Goal: Task Accomplishment & Management: Complete application form

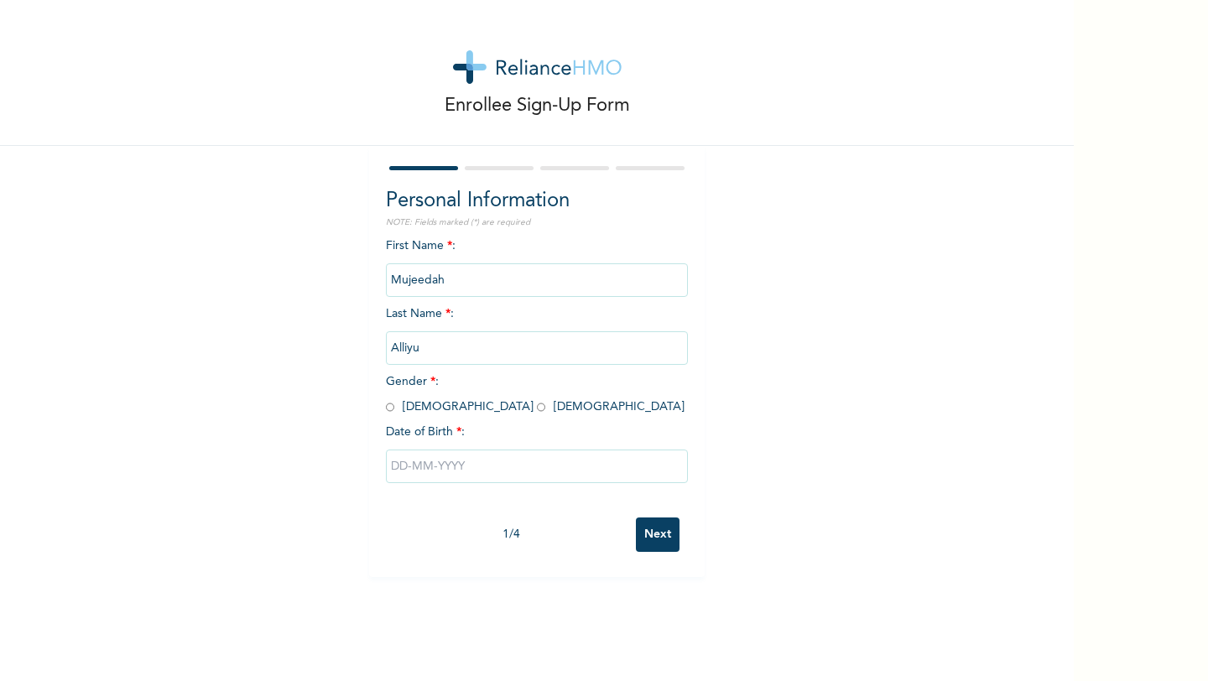
click at [537, 406] on input "radio" at bounding box center [541, 407] width 8 height 16
radio input "true"
click at [490, 465] on input "text" at bounding box center [537, 467] width 302 height 34
select select "8"
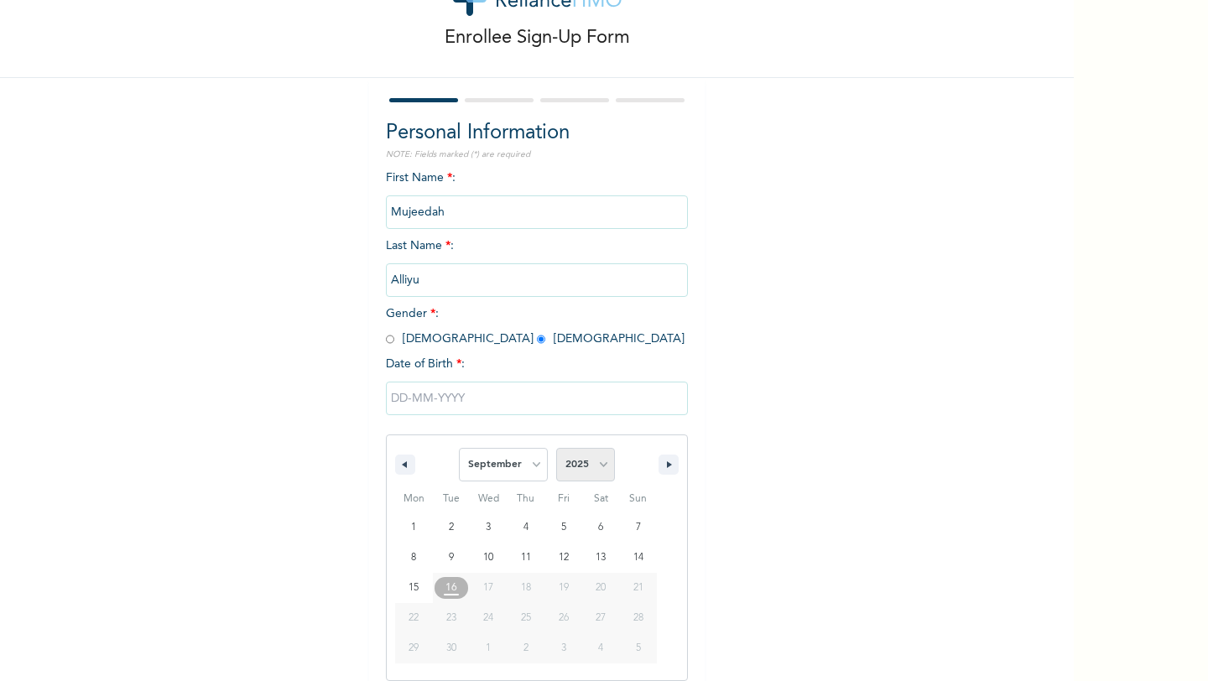
click at [584, 465] on select "2025 2024 2023 2022 2021 2020 2019 2018 2017 2016 2015 2014 2013 2012 2011 2010…" at bounding box center [585, 465] width 59 height 34
select select "1999"
click at [556, 448] on select "2025 2024 2023 2022 2021 2020 2019 2018 2017 2016 2015 2014 2013 2012 2011 2010…" at bounding box center [585, 465] width 59 height 34
click at [526, 470] on select "January February March April May June July August September October November De…" at bounding box center [503, 465] width 89 height 34
select select "4"
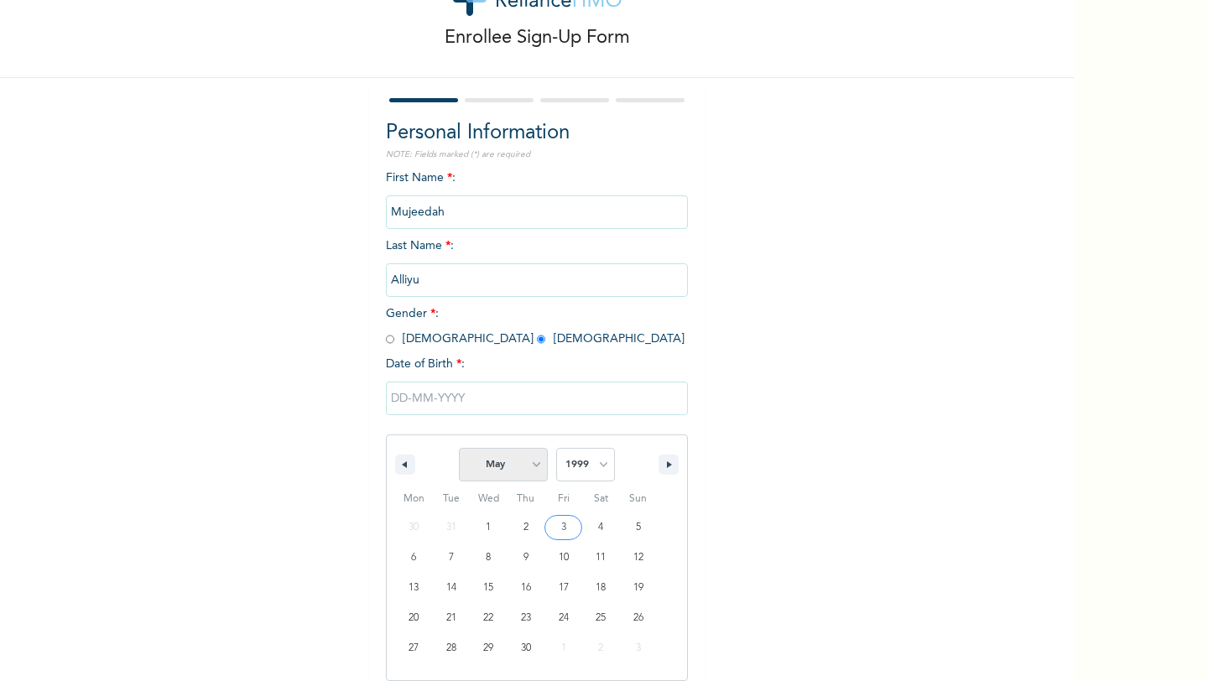
click at [460, 448] on select "January February March April May June July August September October November De…" at bounding box center [503, 465] width 89 height 34
type input "[DATE]"
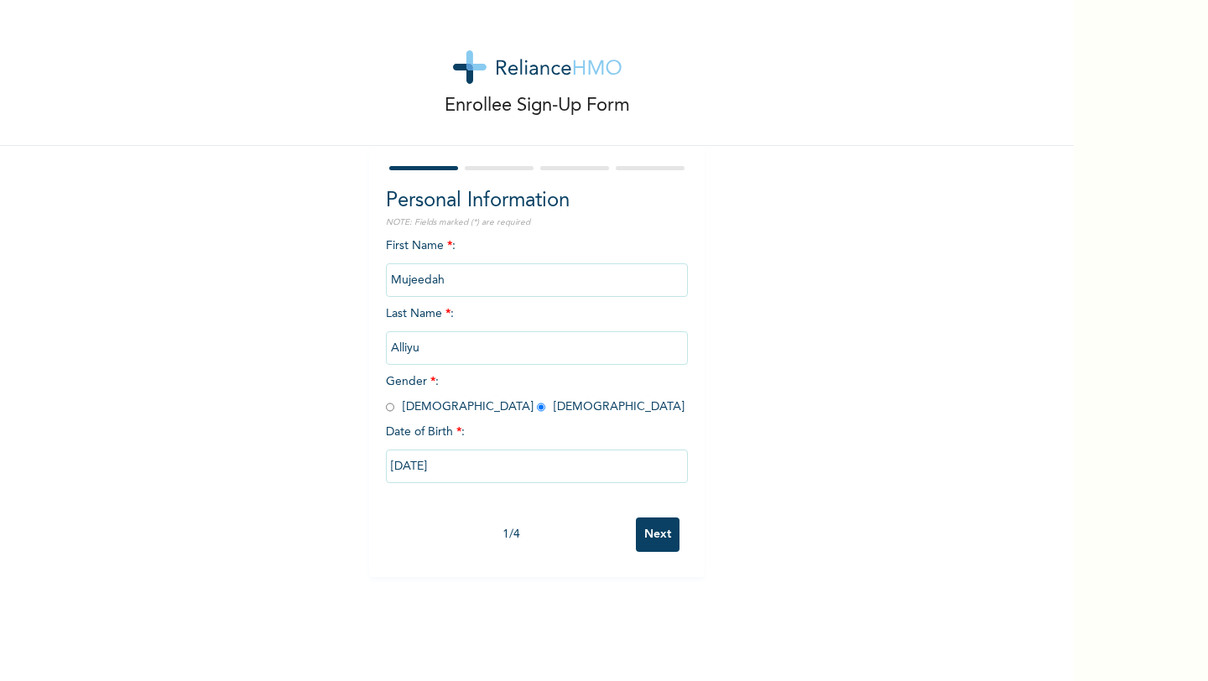
click at [660, 522] on input "Next" at bounding box center [658, 534] width 44 height 34
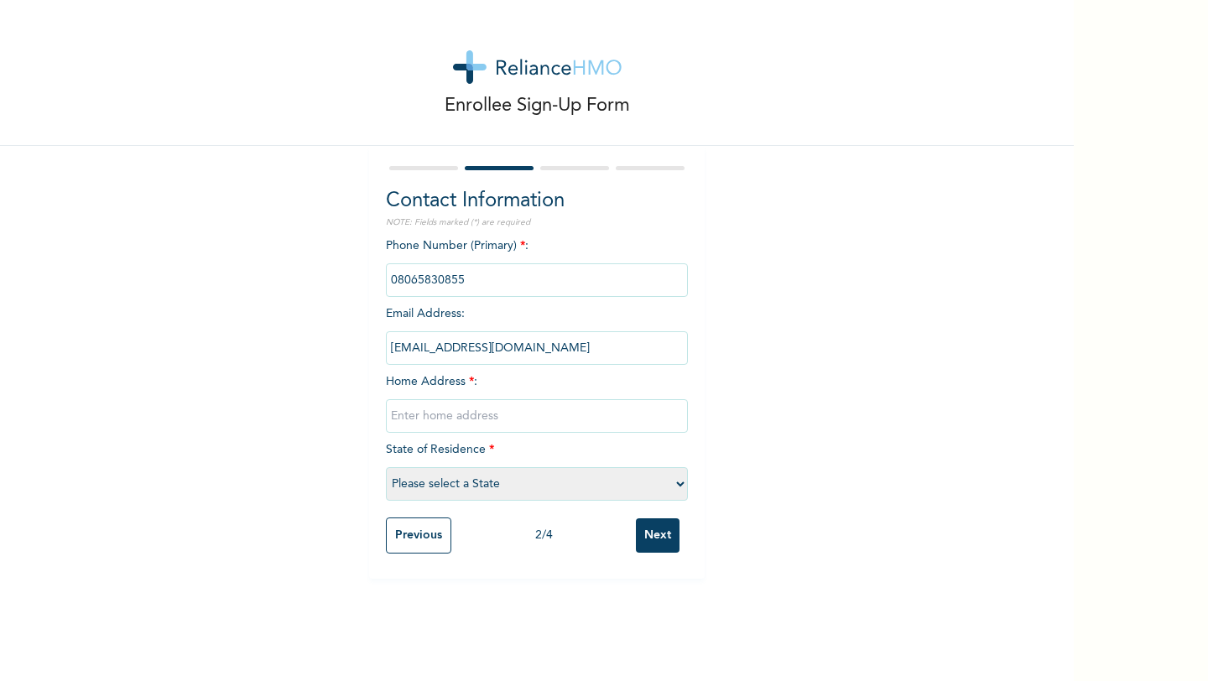
click at [460, 415] on input "text" at bounding box center [537, 416] width 302 height 34
type input "[STREET_ADDRESS]"
click at [551, 481] on select "Please select a State [PERSON_NAME] (FCT) [PERSON_NAME] Ibom [GEOGRAPHIC_DATA] …" at bounding box center [537, 484] width 302 height 34
select select "25"
click at [386, 467] on select "Please select a State [PERSON_NAME] (FCT) [PERSON_NAME] Ibom [GEOGRAPHIC_DATA] …" at bounding box center [537, 484] width 302 height 34
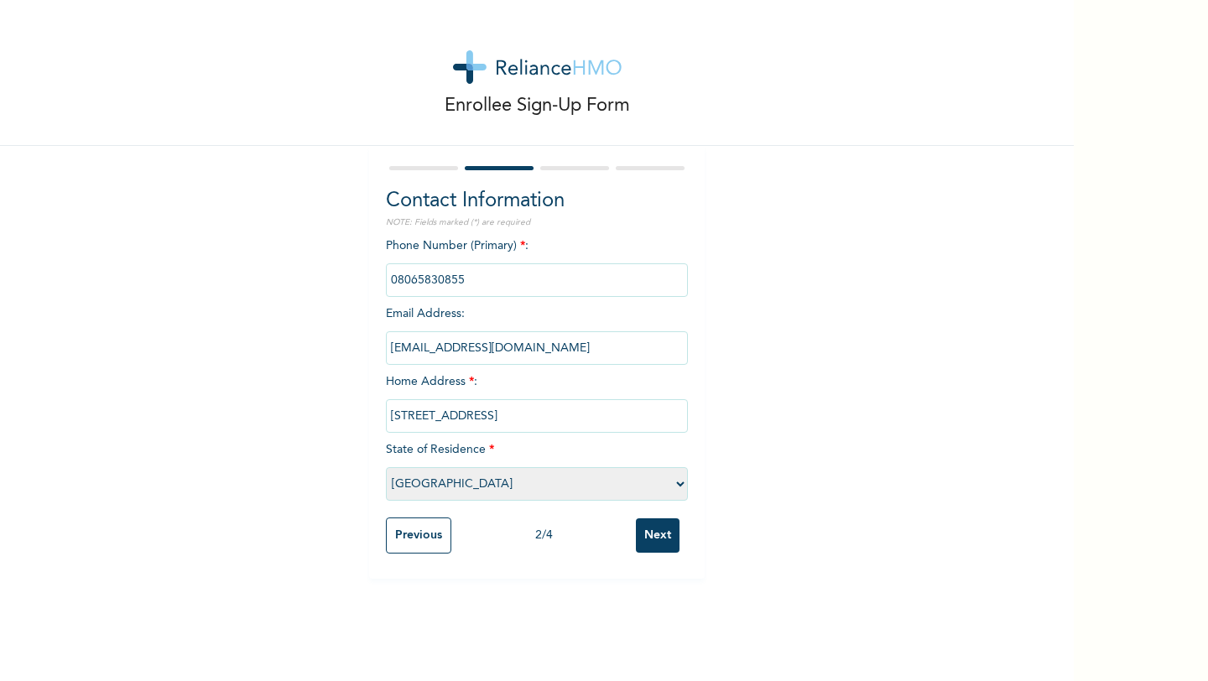
click at [671, 537] on input "Next" at bounding box center [658, 535] width 44 height 34
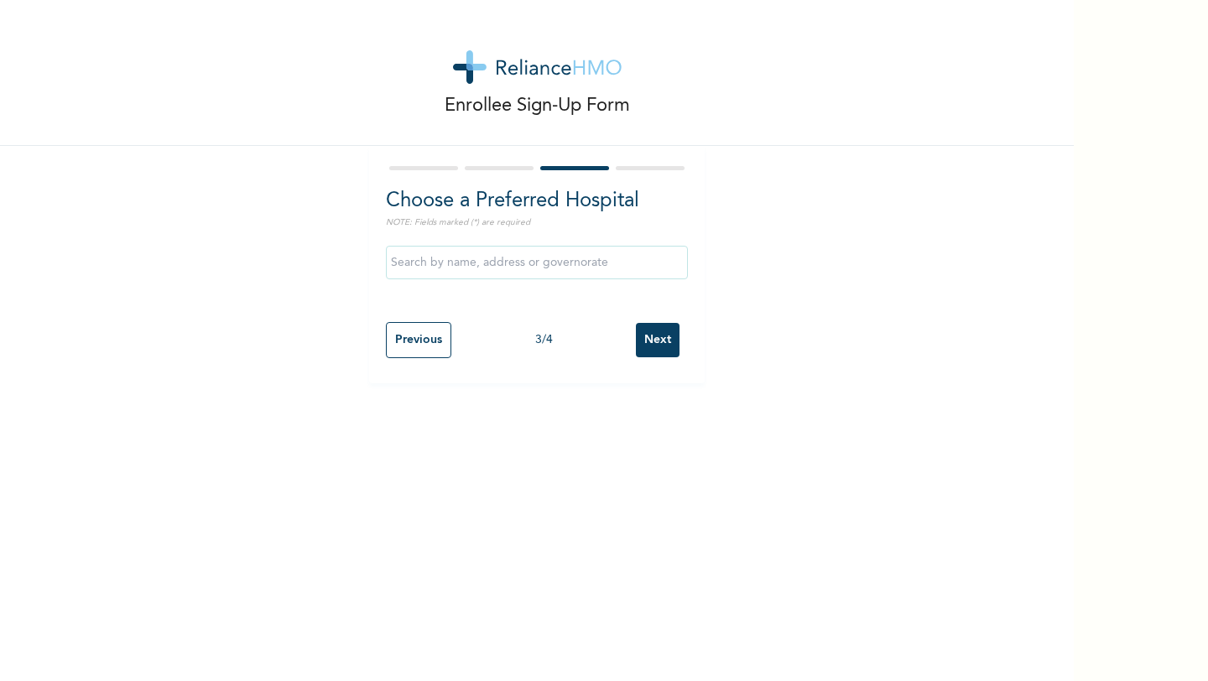
click at [533, 271] on input "text" at bounding box center [537, 263] width 302 height 34
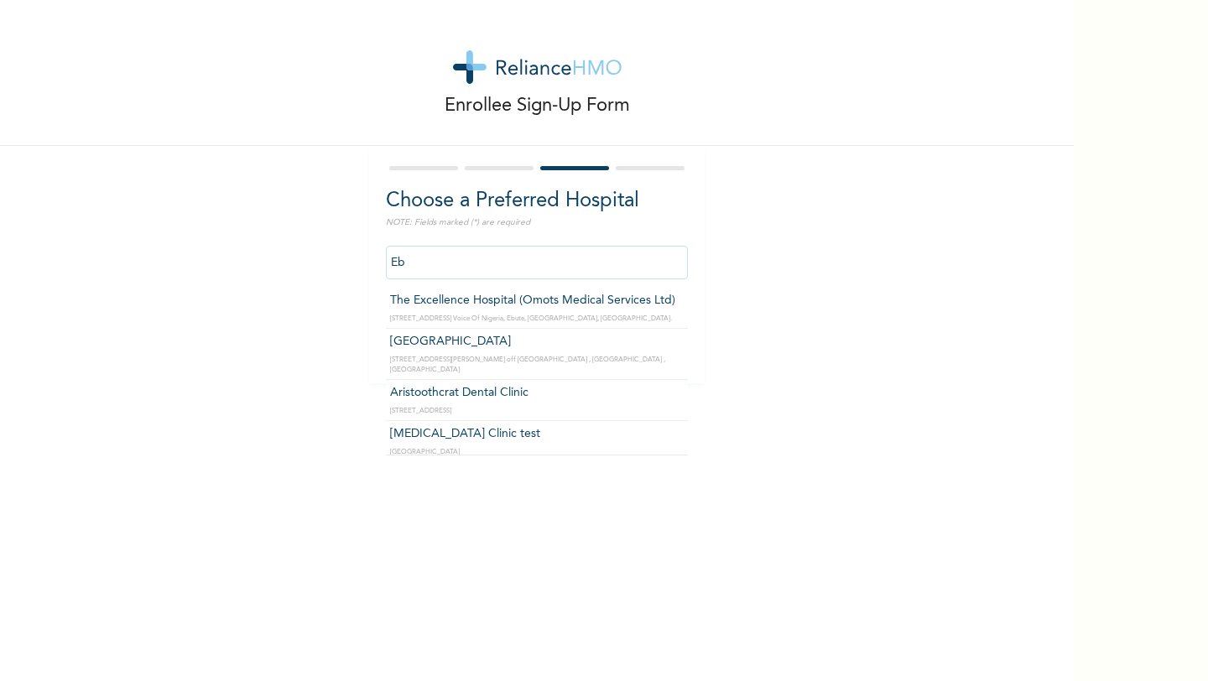
type input "E"
type input "S"
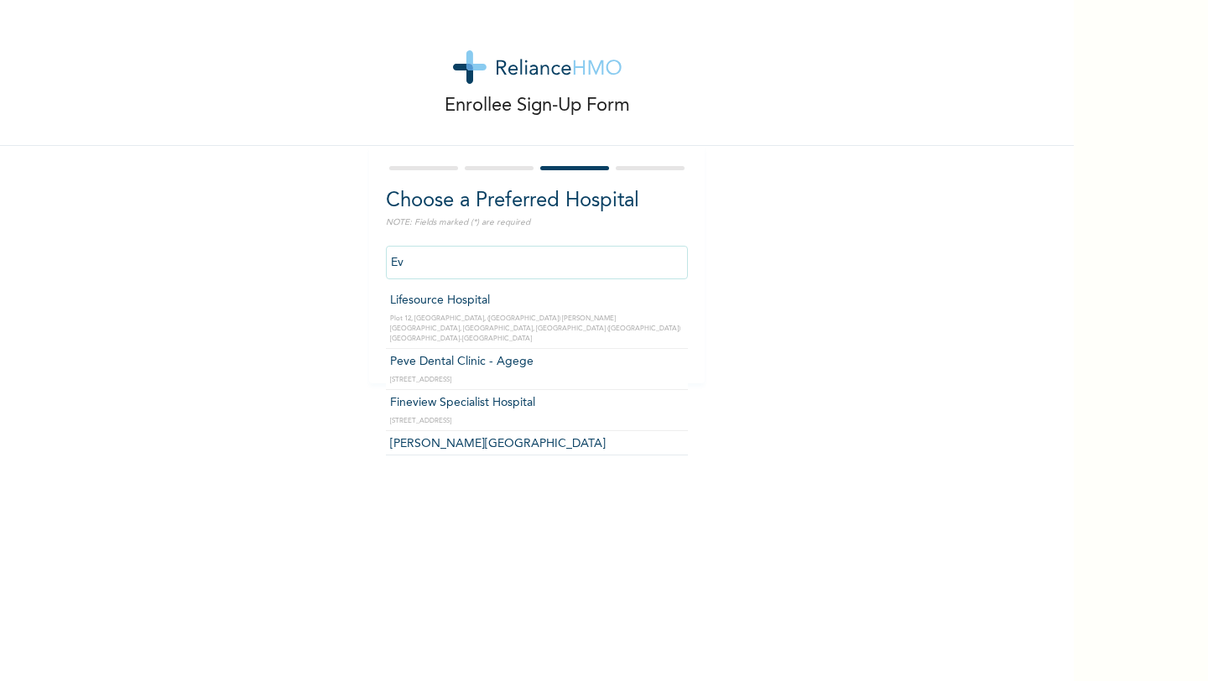
type input "E"
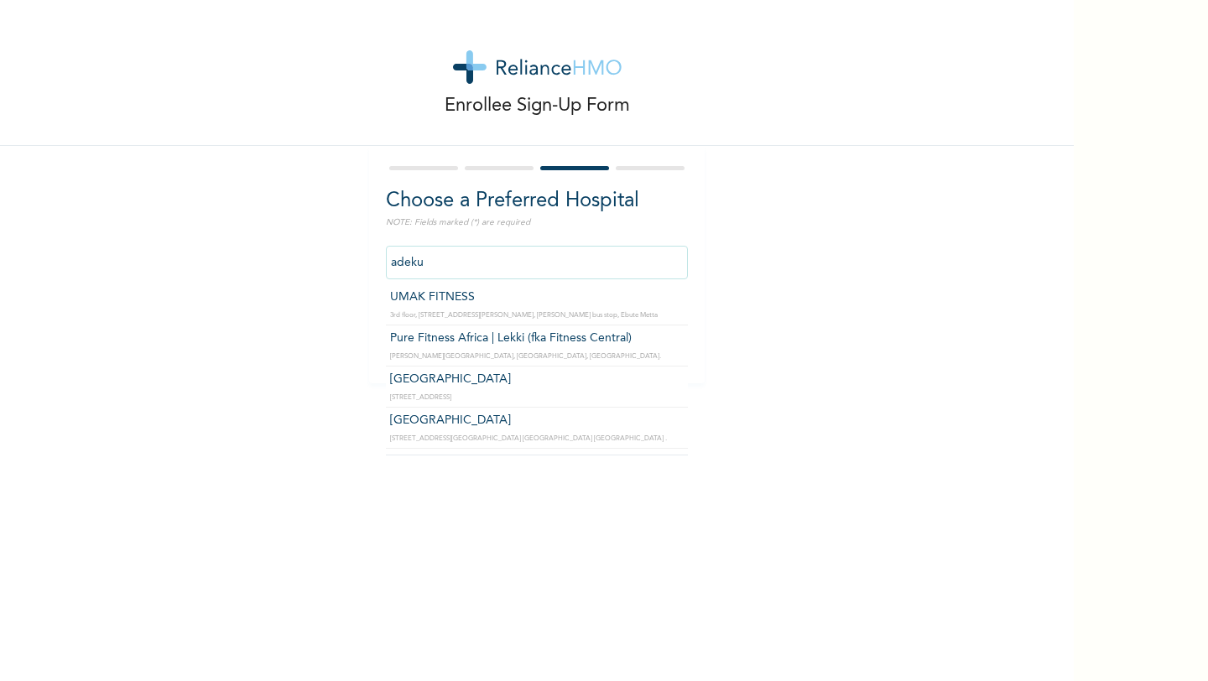
scroll to position [39, 0]
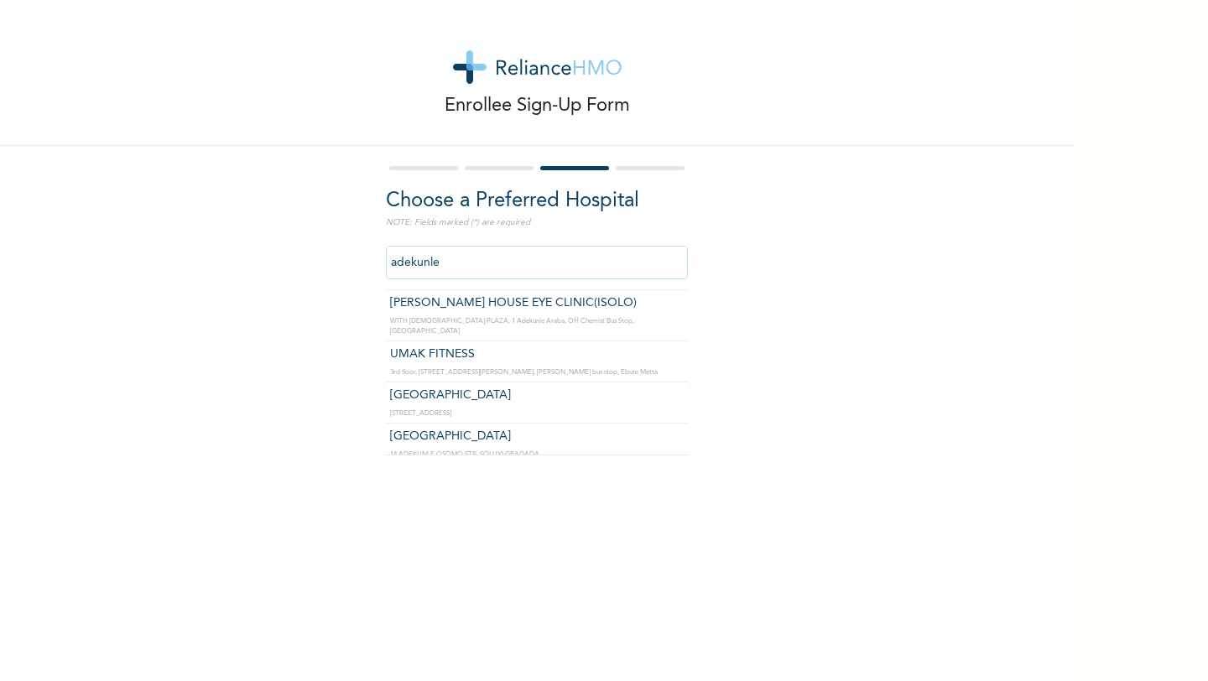
click at [418, 264] on input "adekunle" at bounding box center [537, 263] width 302 height 34
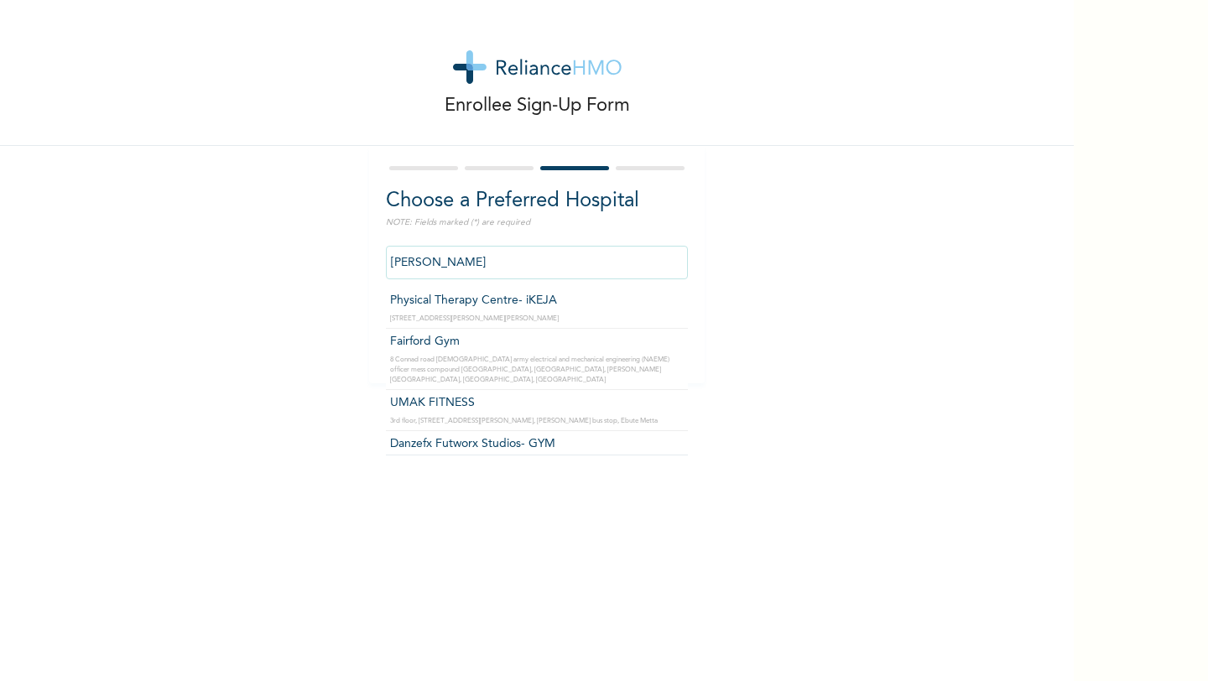
scroll to position [18, 0]
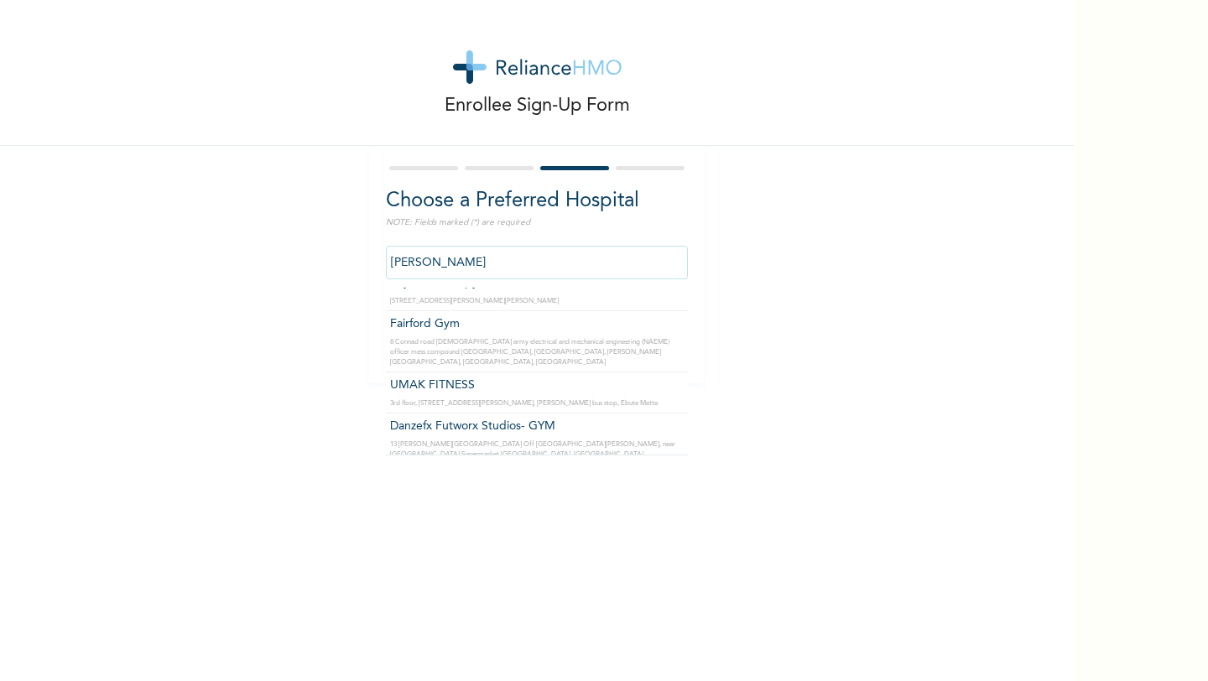
click at [419, 262] on input "[PERSON_NAME]" at bounding box center [537, 263] width 302 height 34
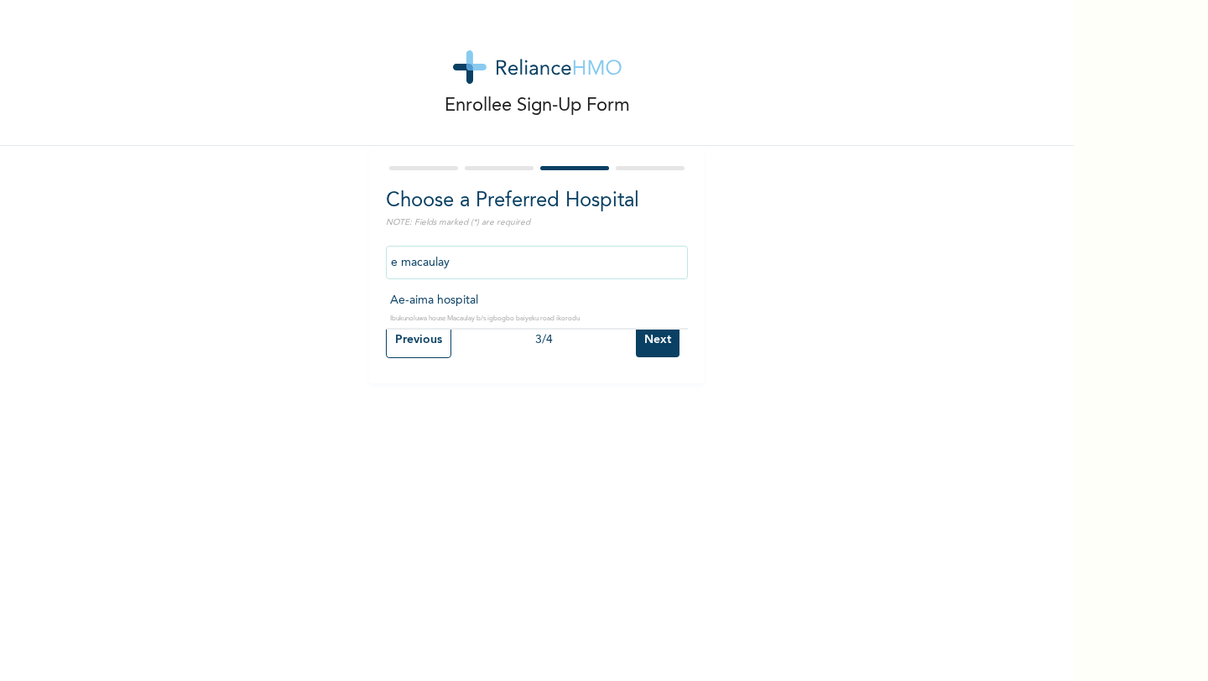
scroll to position [0, 0]
click at [497, 262] on input "ebute [PERSON_NAME]" at bounding box center [537, 263] width 302 height 34
click at [500, 256] on input "ebute [PERSON_NAME]" at bounding box center [537, 263] width 302 height 34
type input "[GEOGRAPHIC_DATA]"
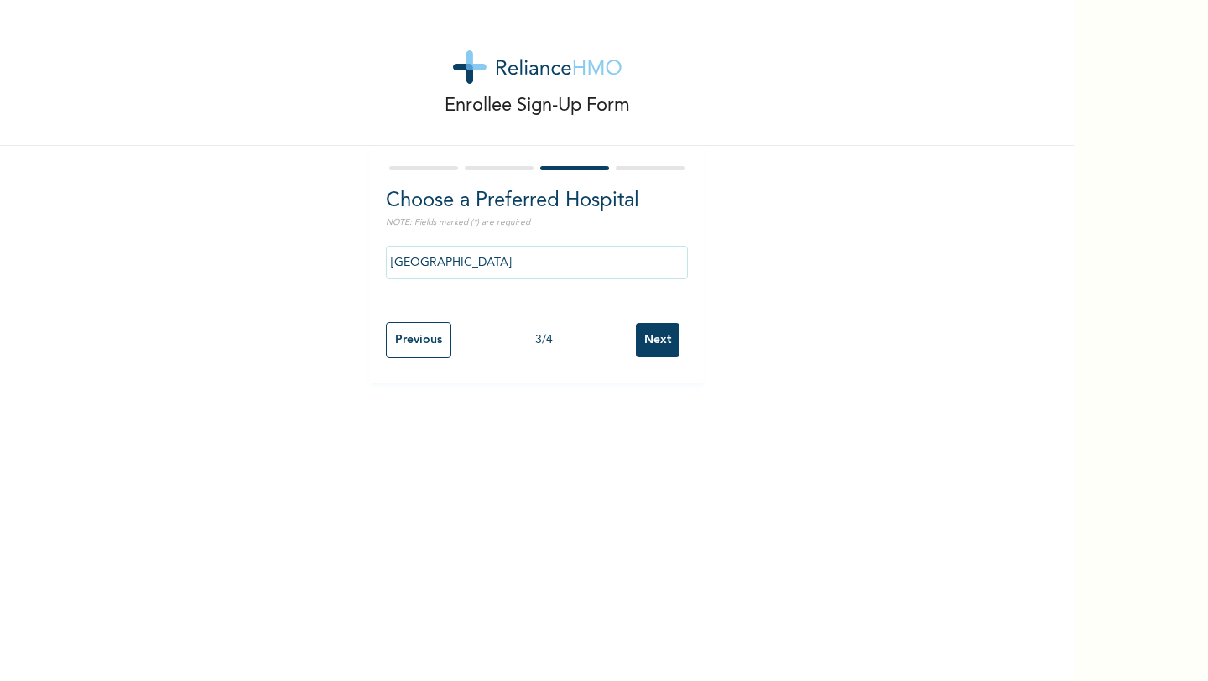
click at [657, 344] on input "Next" at bounding box center [658, 340] width 44 height 34
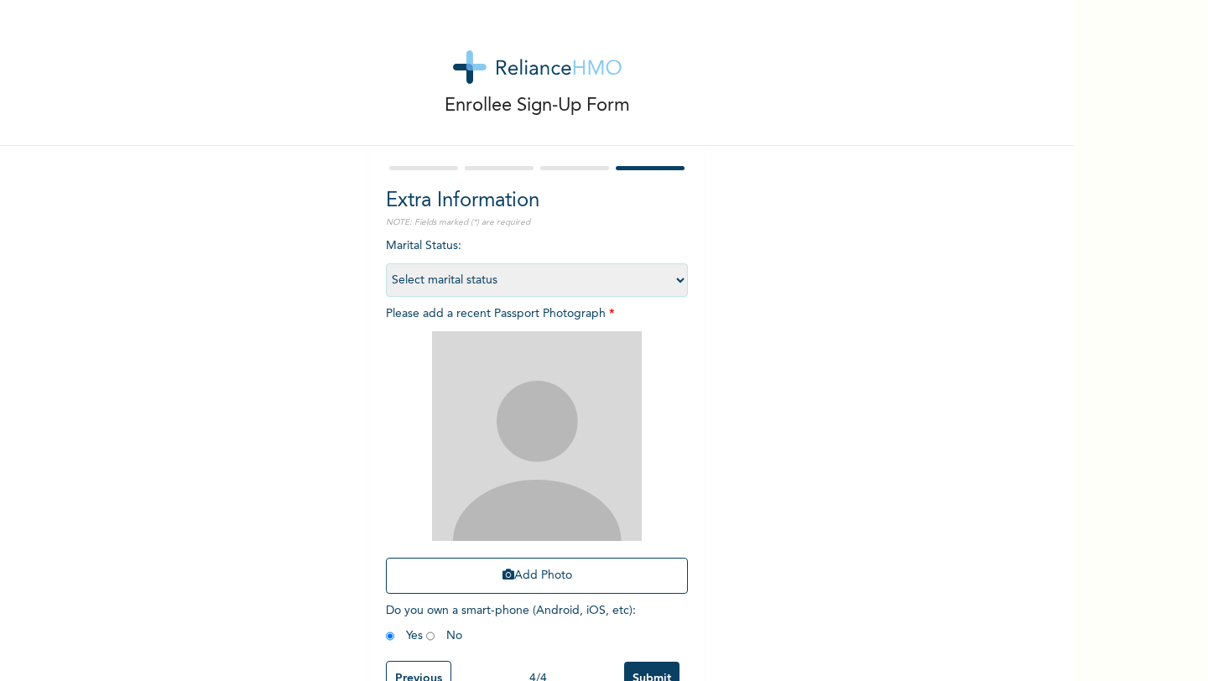
click at [630, 278] on select "Select marital status [DEMOGRAPHIC_DATA] Married [DEMOGRAPHIC_DATA] Widow/[DEMO…" at bounding box center [537, 280] width 302 height 34
select select "1"
click at [386, 263] on select "Select marital status [DEMOGRAPHIC_DATA] Married [DEMOGRAPHIC_DATA] Widow/[DEMO…" at bounding box center [537, 280] width 302 height 34
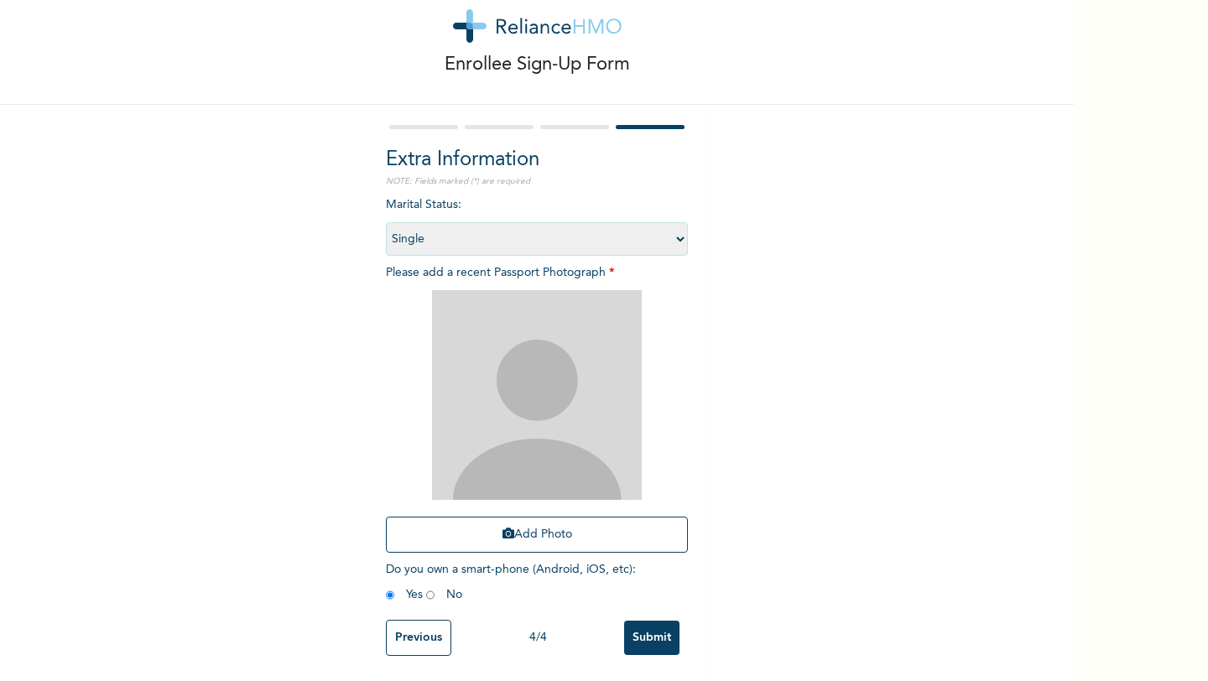
click at [556, 382] on img at bounding box center [537, 395] width 210 height 210
click at [524, 517] on button "Add Photo" at bounding box center [537, 535] width 302 height 36
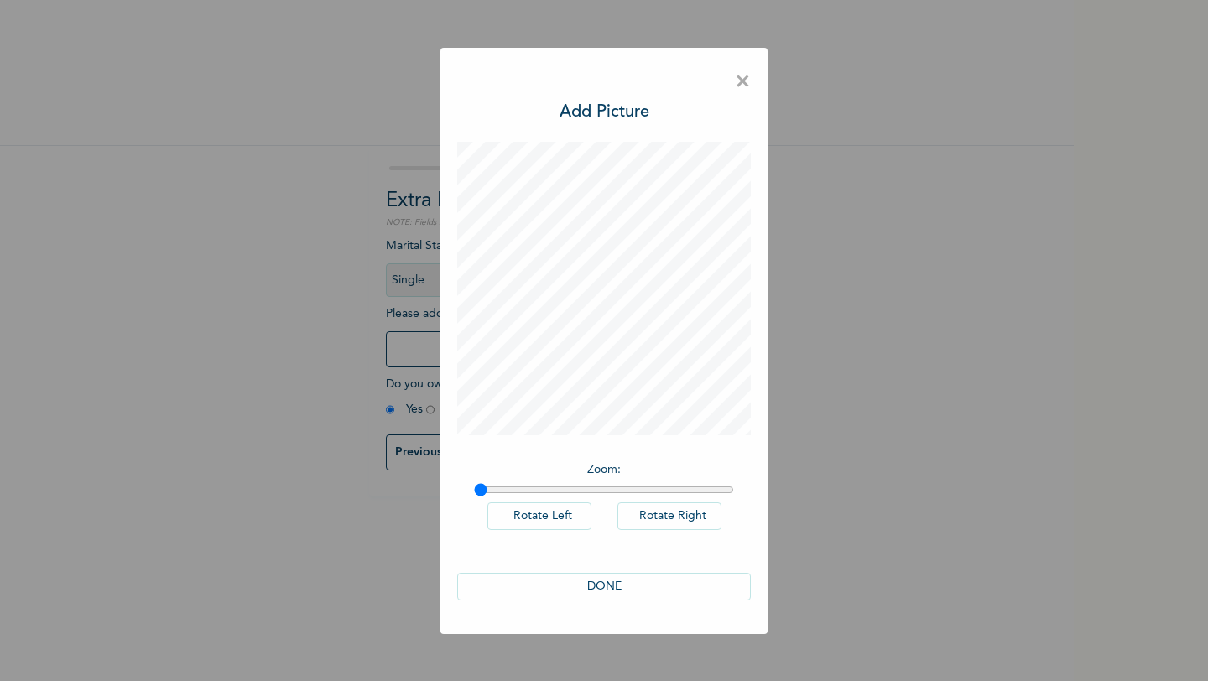
scroll to position [0, 0]
drag, startPoint x: 476, startPoint y: 488, endPoint x: 363, endPoint y: 507, distance: 114.7
click at [363, 507] on div "× Add Picture Zoom : Rotate Left Rotate Right DONE" at bounding box center [604, 340] width 1208 height 681
drag, startPoint x: 477, startPoint y: 484, endPoint x: 488, endPoint y: 485, distance: 10.9
click at [488, 485] on input "range" at bounding box center [604, 489] width 260 height 13
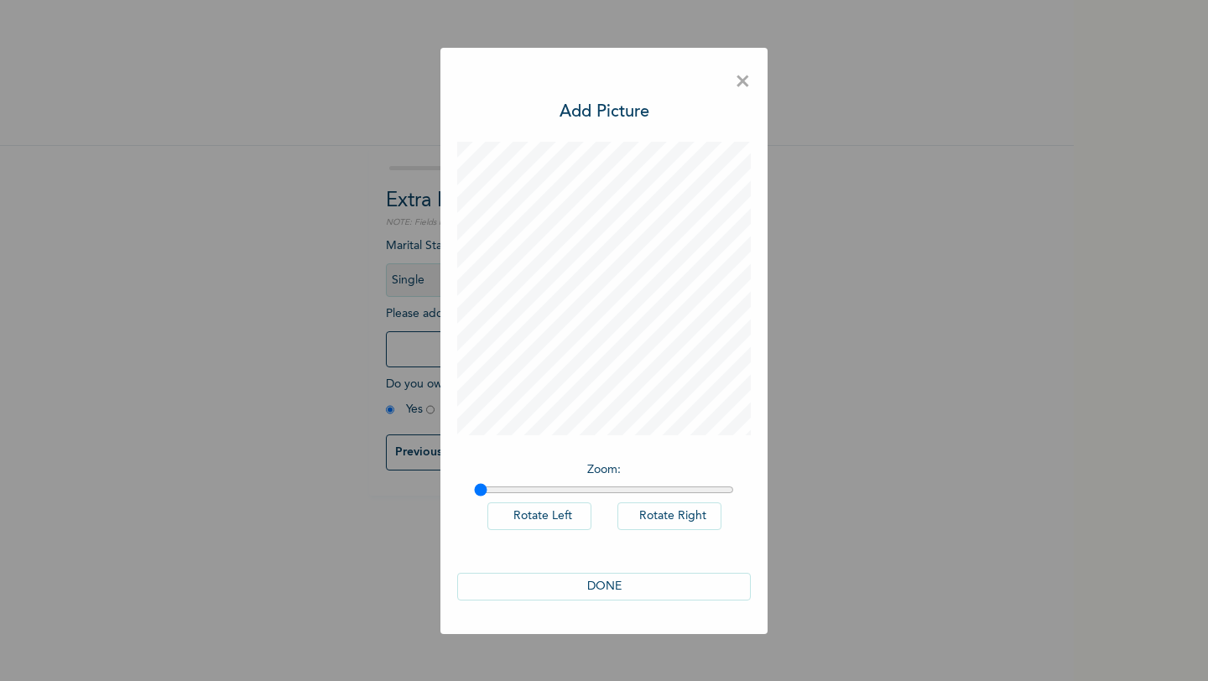
drag, startPoint x: 488, startPoint y: 485, endPoint x: 455, endPoint y: 489, distance: 33.8
type input "1"
click at [474, 489] on input "range" at bounding box center [604, 489] width 260 height 13
click at [543, 587] on button "DONE" at bounding box center [604, 587] width 294 height 28
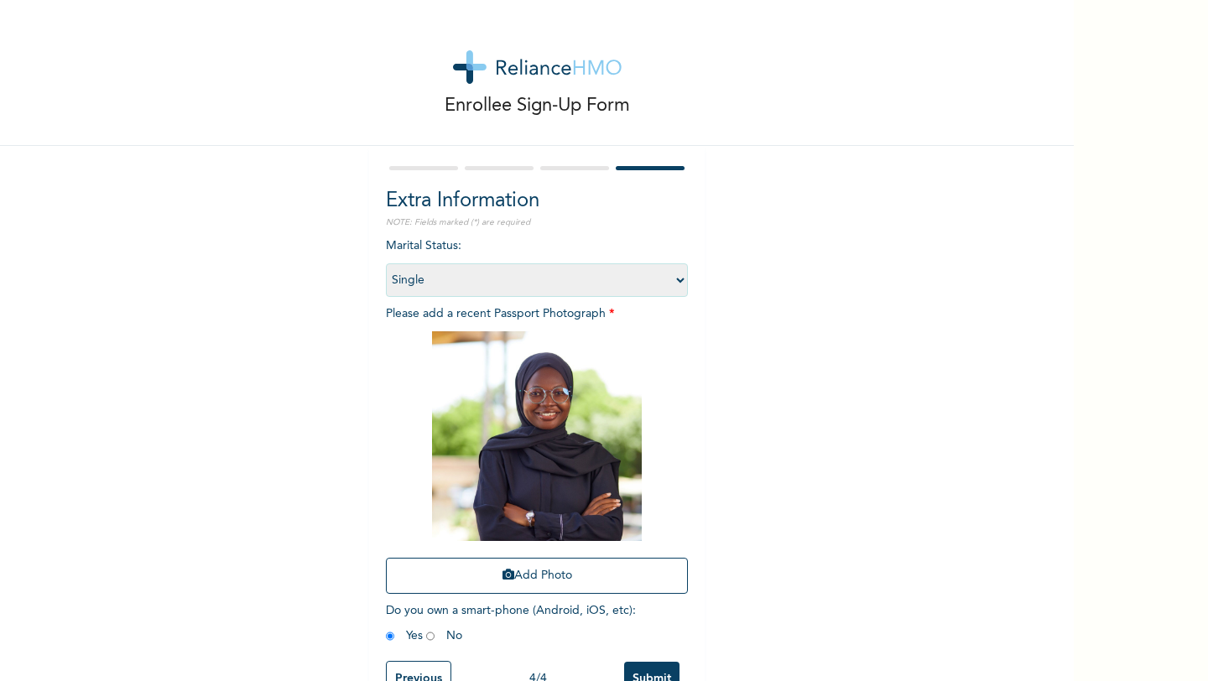
scroll to position [43, 0]
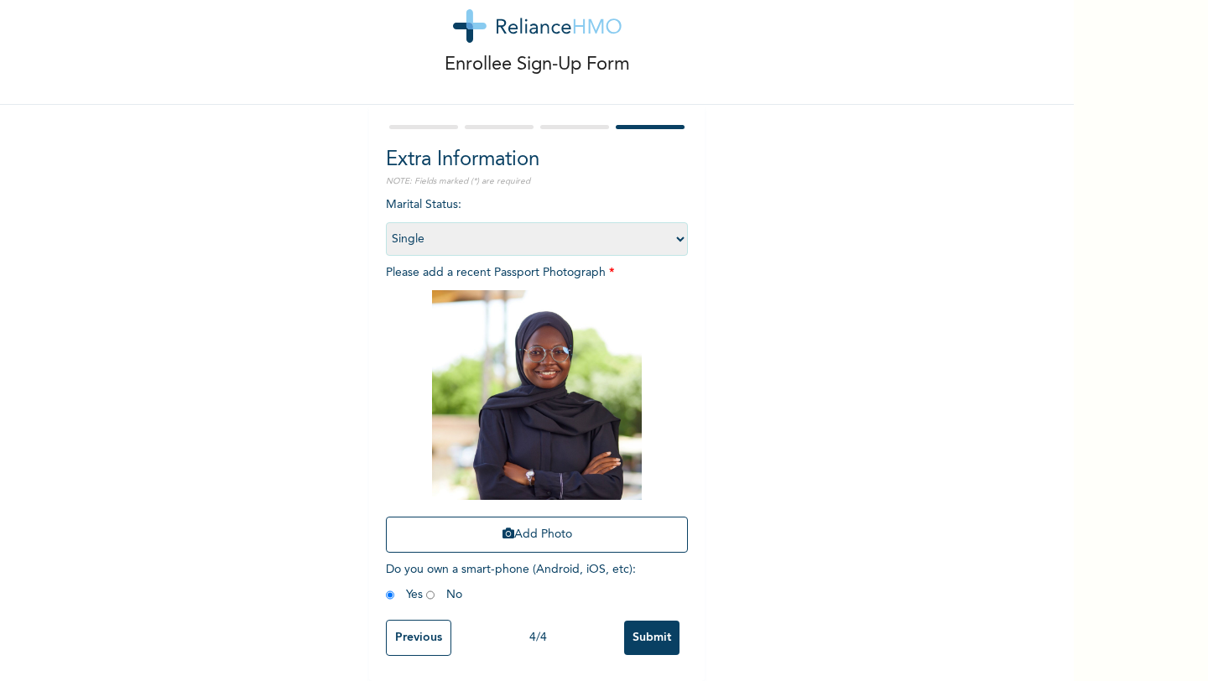
click at [646, 630] on input "Submit" at bounding box center [651, 638] width 55 height 34
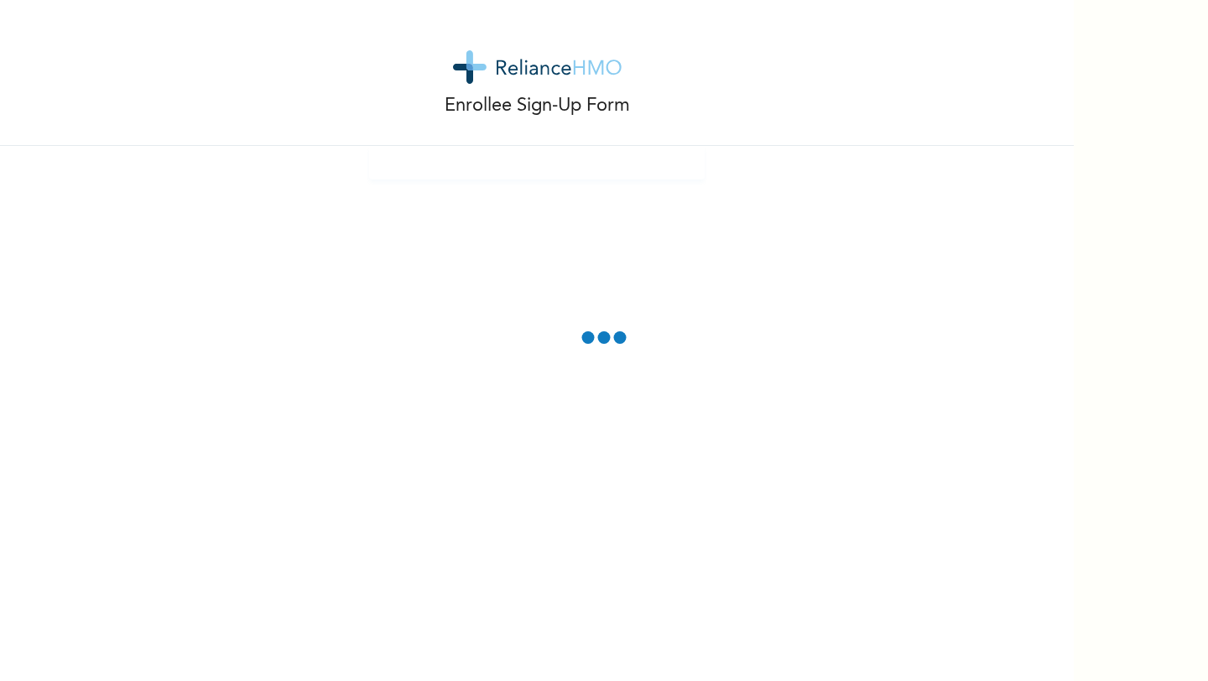
scroll to position [0, 0]
